Goal: Information Seeking & Learning: Learn about a topic

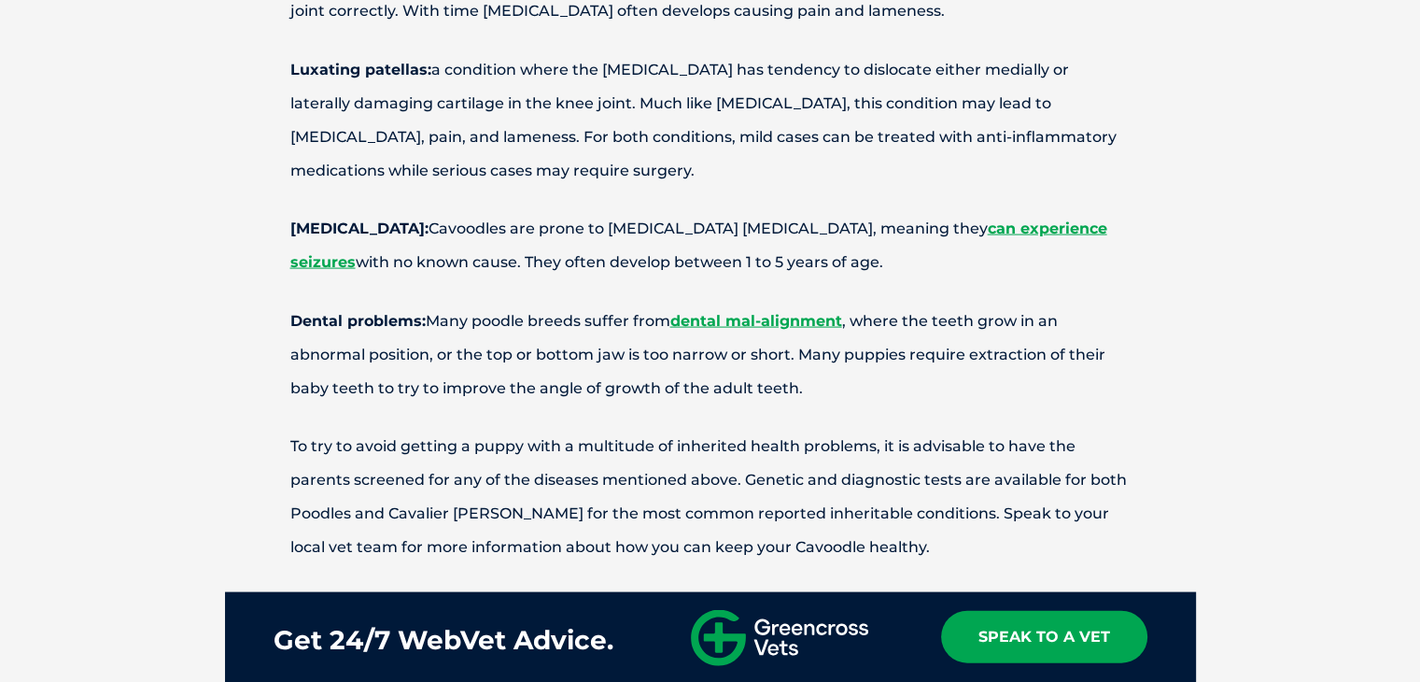
scroll to position [3861, 0]
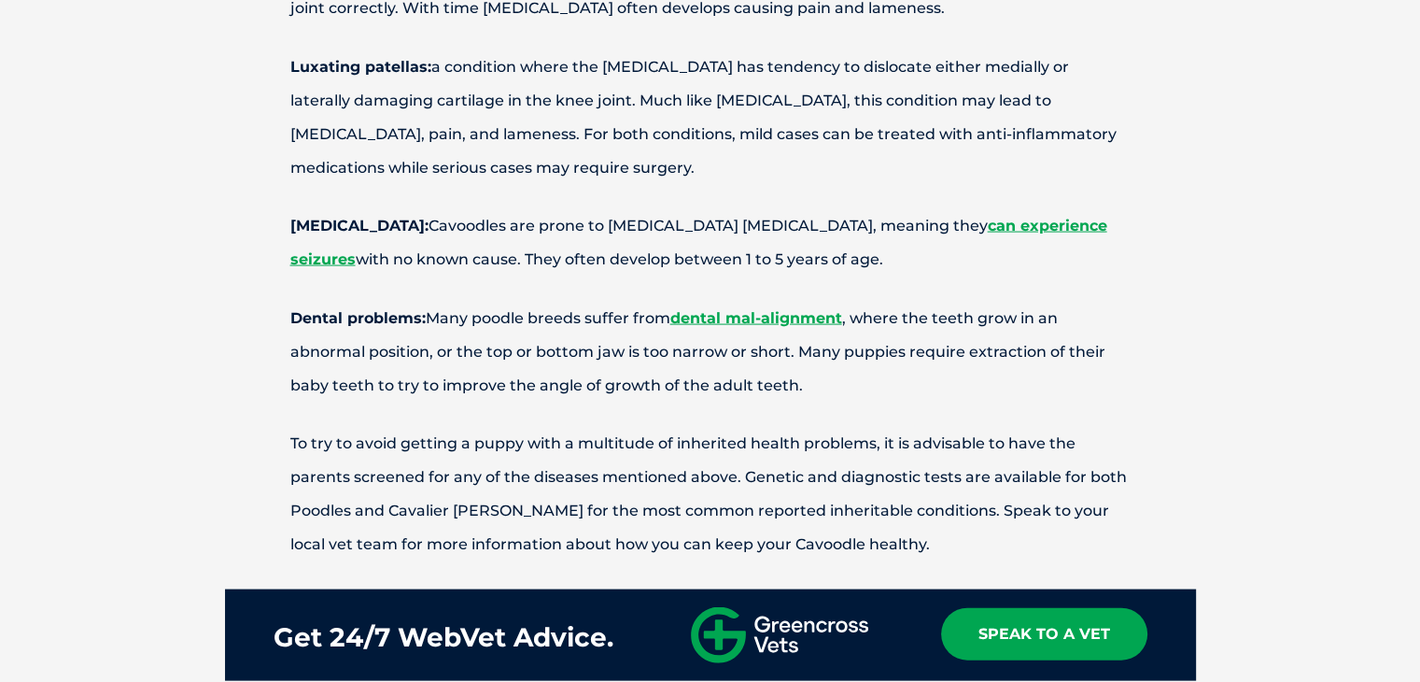
click at [258, 333] on p "Dental problems: Many poodle breeds suffer from dental mal-alignment , where th…" at bounding box center [710, 352] width 971 height 101
click at [486, 216] on p "[MEDICAL_DATA]: Cavoodles are prone to [MEDICAL_DATA] [MEDICAL_DATA], meaning t…" at bounding box center [710, 242] width 971 height 67
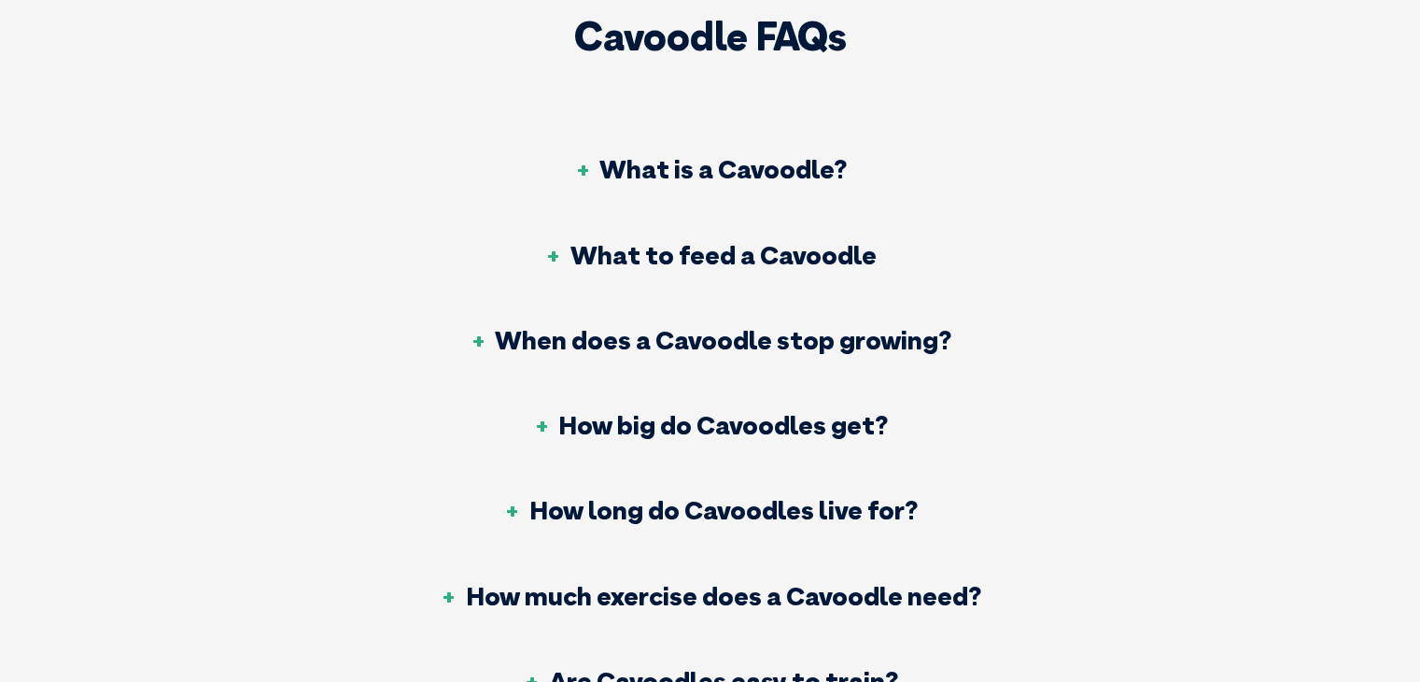
scroll to position [6838, 0]
click at [609, 155] on h3 "What is a Cavoodle?" at bounding box center [710, 168] width 274 height 26
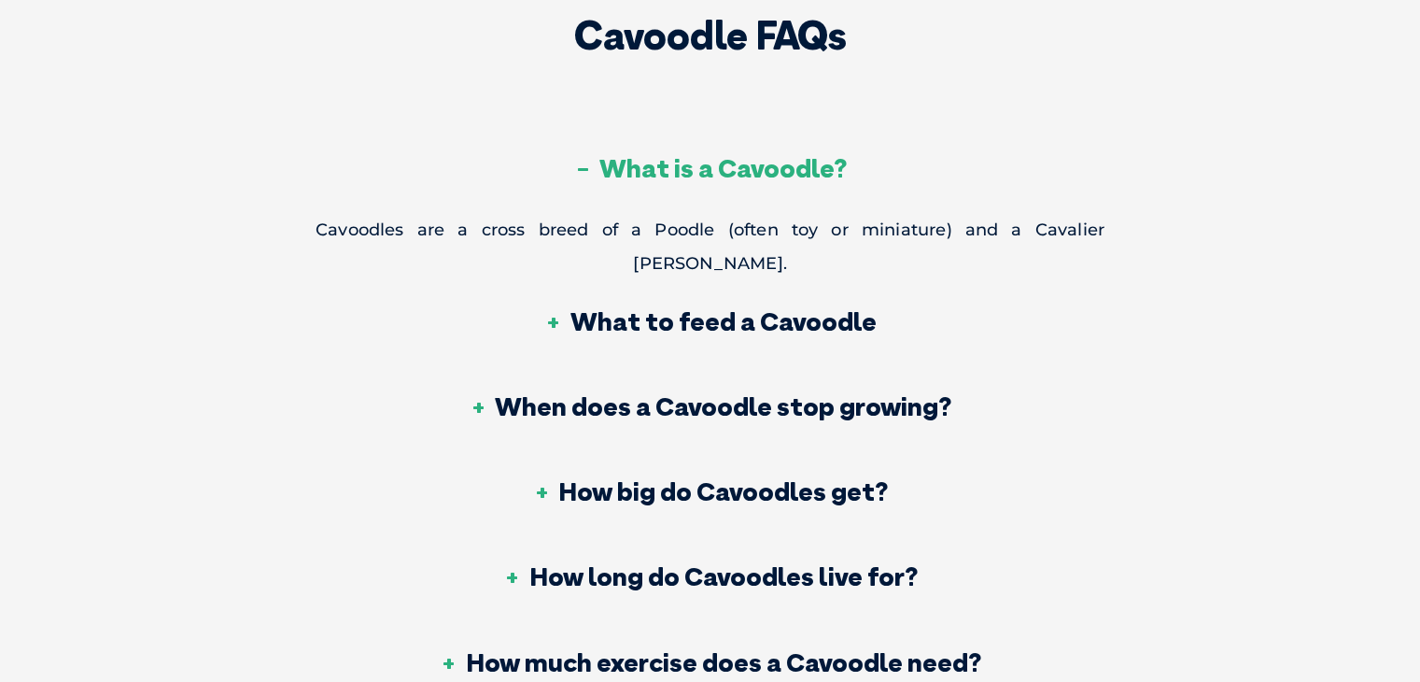
click at [590, 155] on h3 "What is a Cavoodle?" at bounding box center [710, 168] width 274 height 26
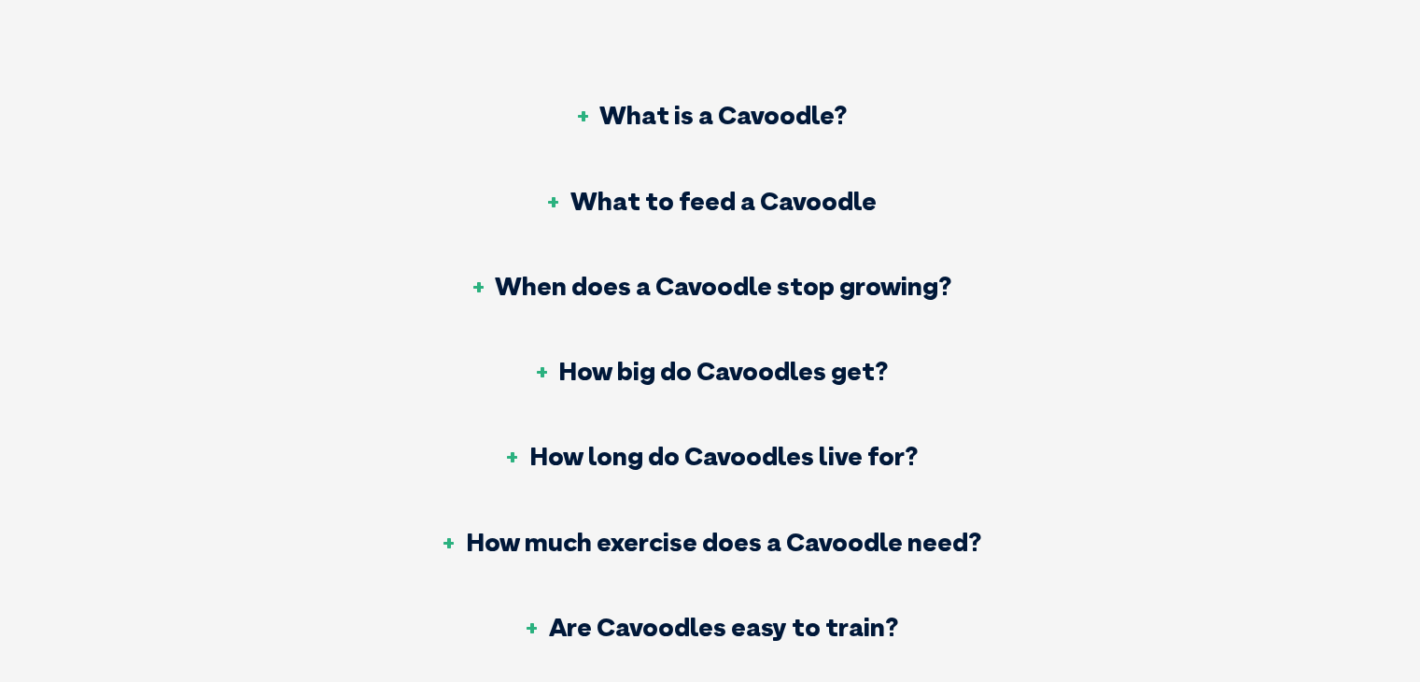
scroll to position [6891, 0]
click at [560, 266] on div "When does a Cavoodle stop growing?" at bounding box center [710, 287] width 789 height 85
